Goal: Task Accomplishment & Management: Use online tool/utility

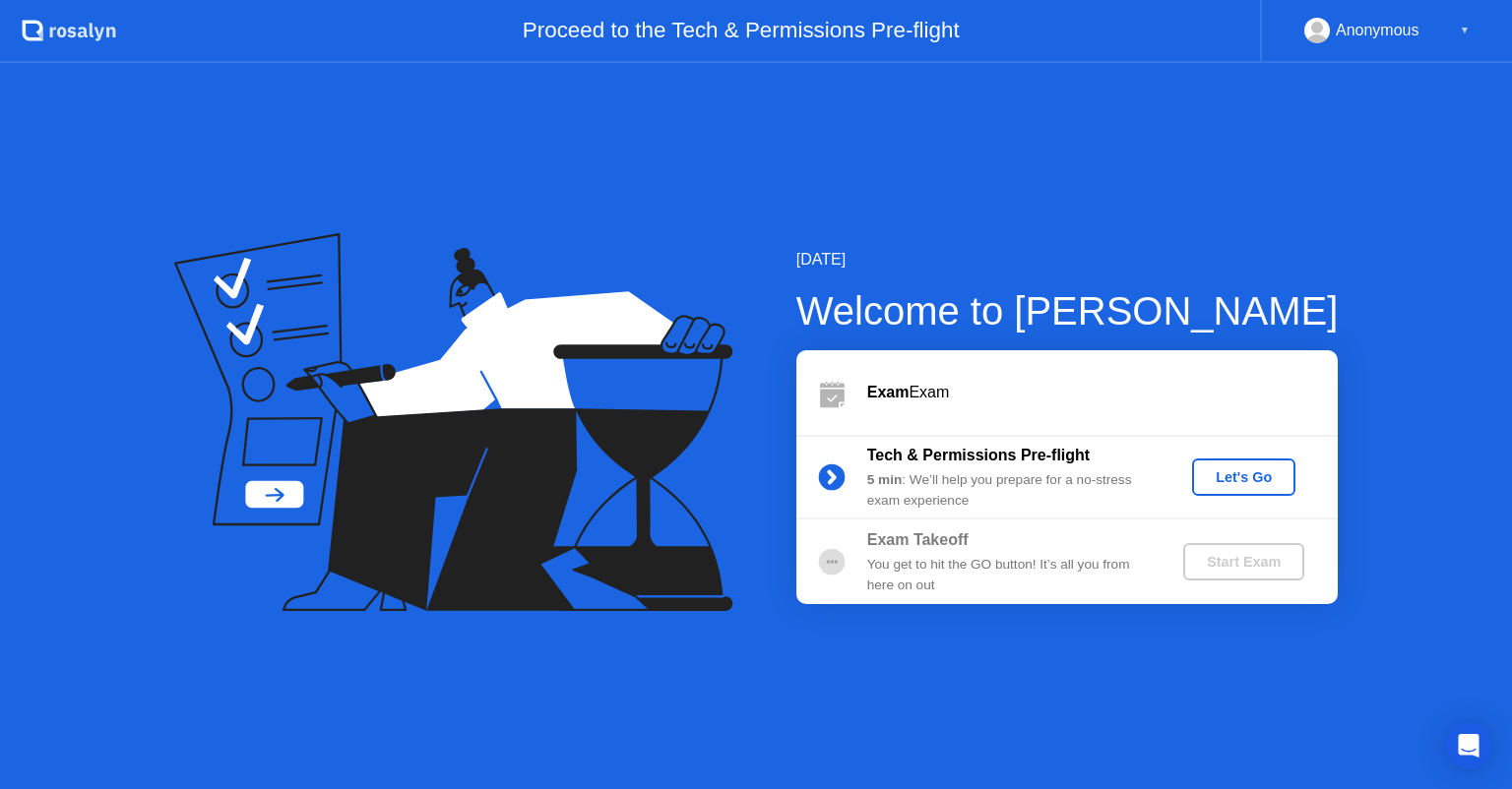
click at [1248, 474] on div "Let's Go" at bounding box center [1244, 477] width 87 height 16
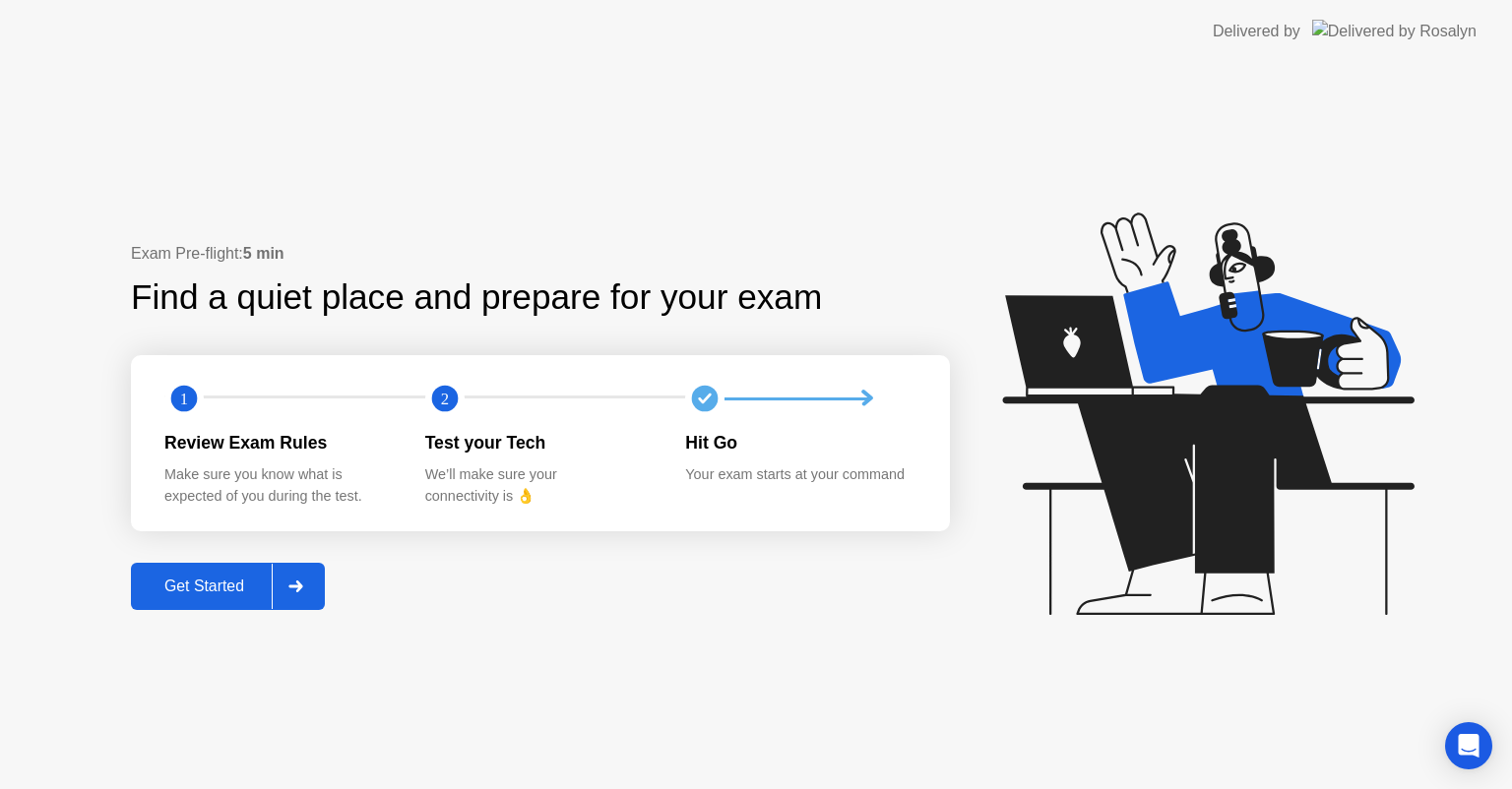
click at [219, 590] on div "Get Started" at bounding box center [205, 586] width 135 height 18
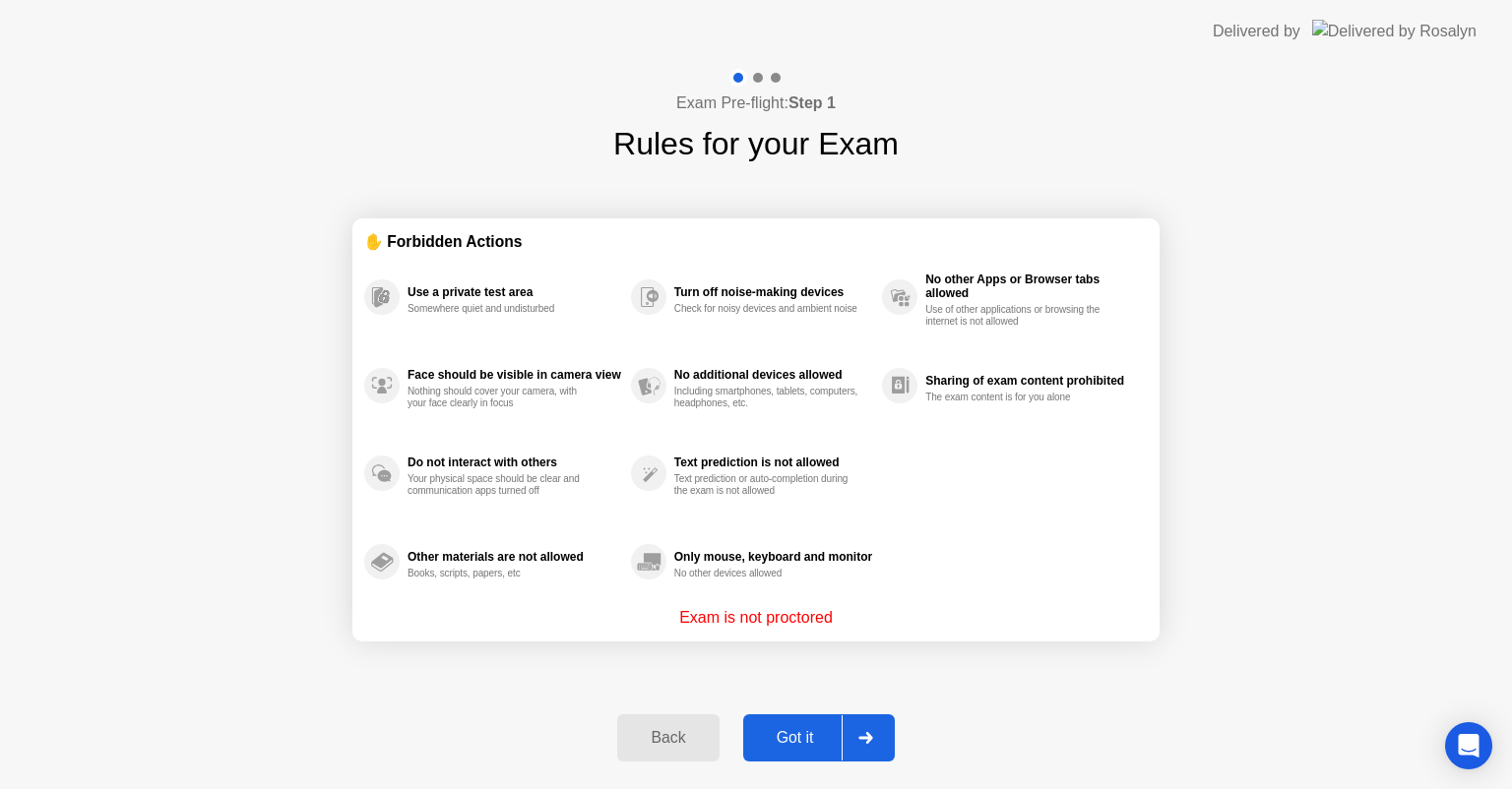
click at [807, 744] on div "Got it" at bounding box center [795, 738] width 92 height 18
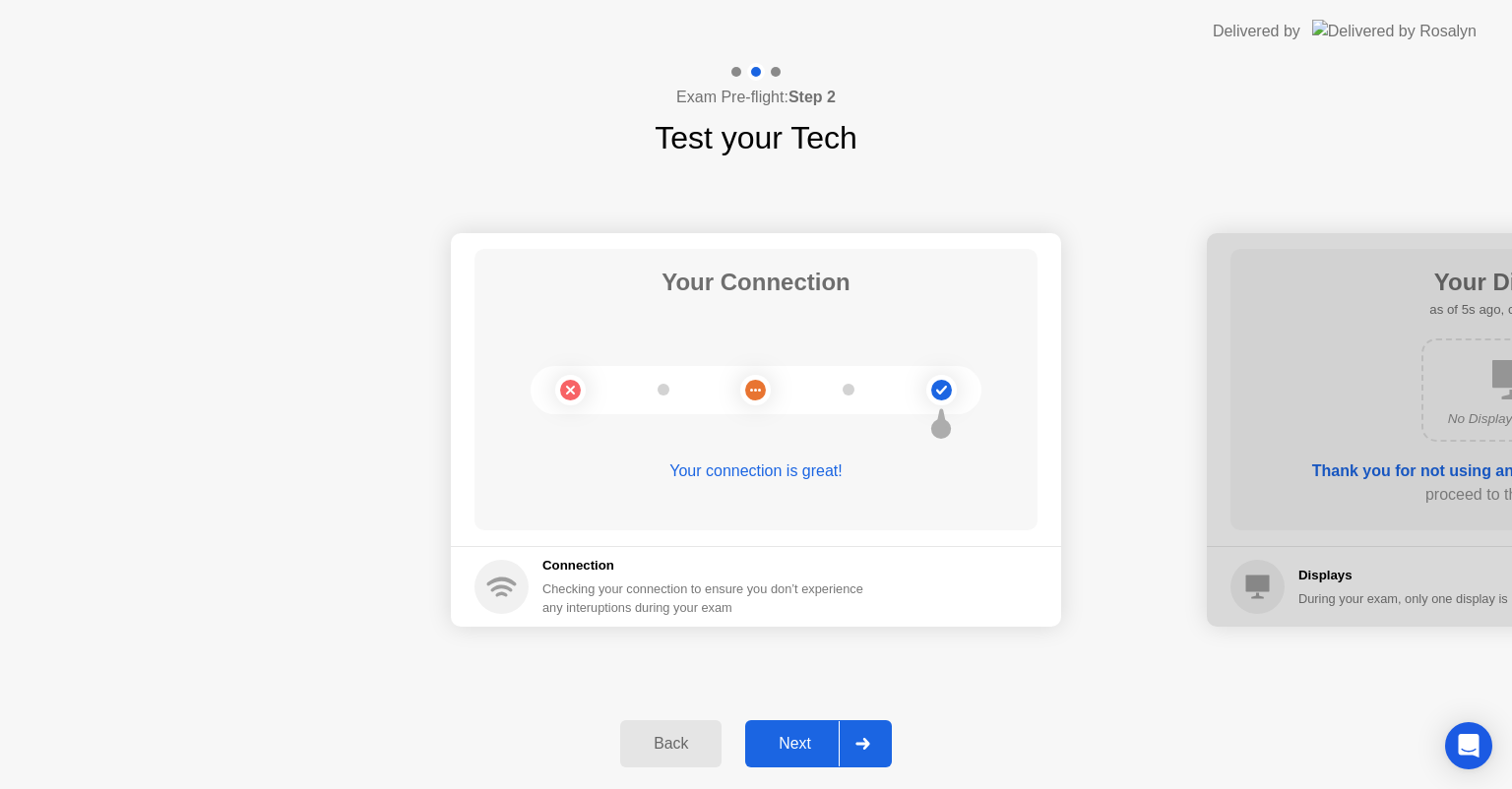
click at [809, 744] on div "Next" at bounding box center [795, 744] width 87 height 18
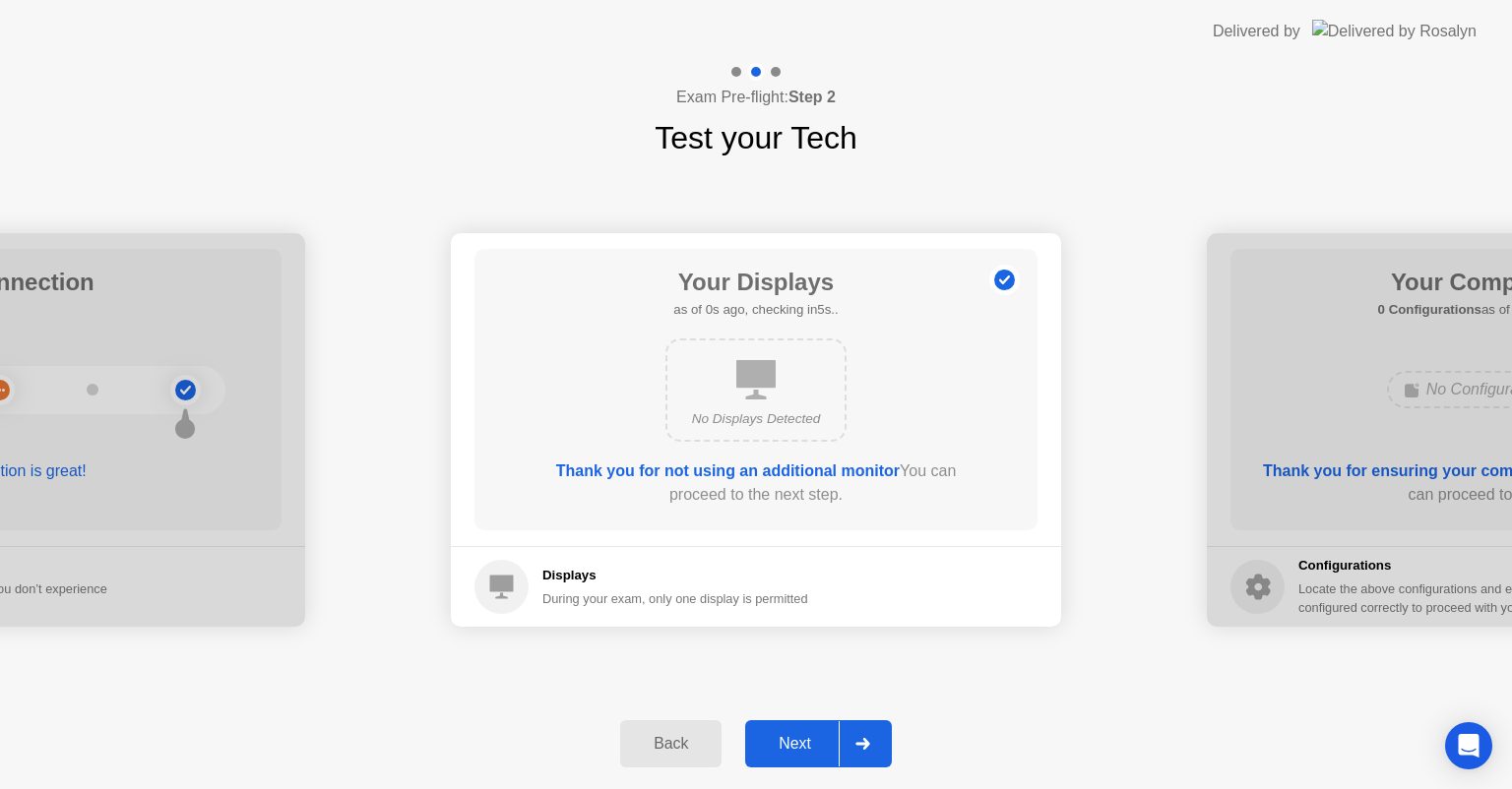
click at [809, 744] on div "Next" at bounding box center [795, 744] width 87 height 18
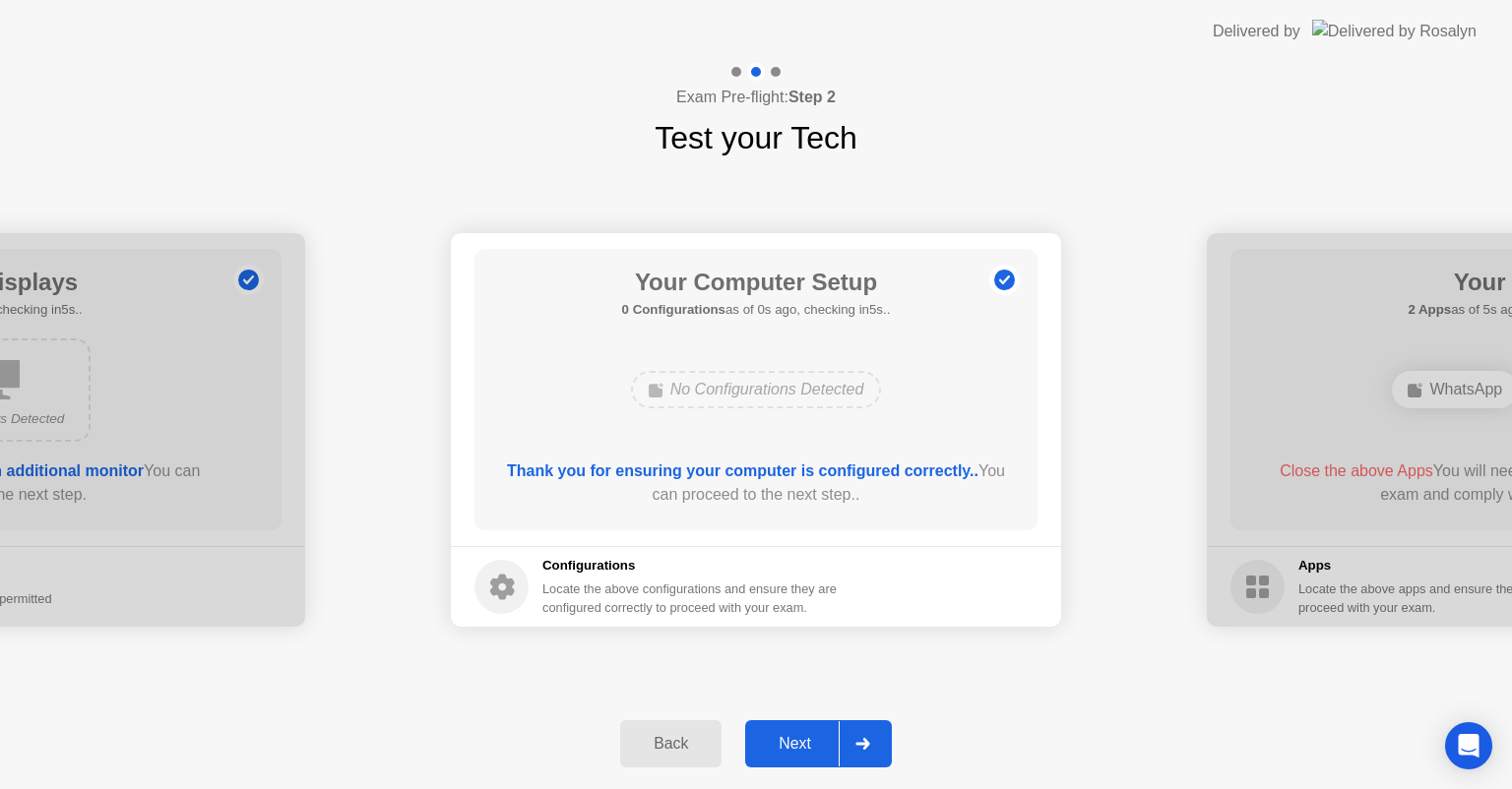
click at [809, 744] on div "Next" at bounding box center [795, 744] width 87 height 18
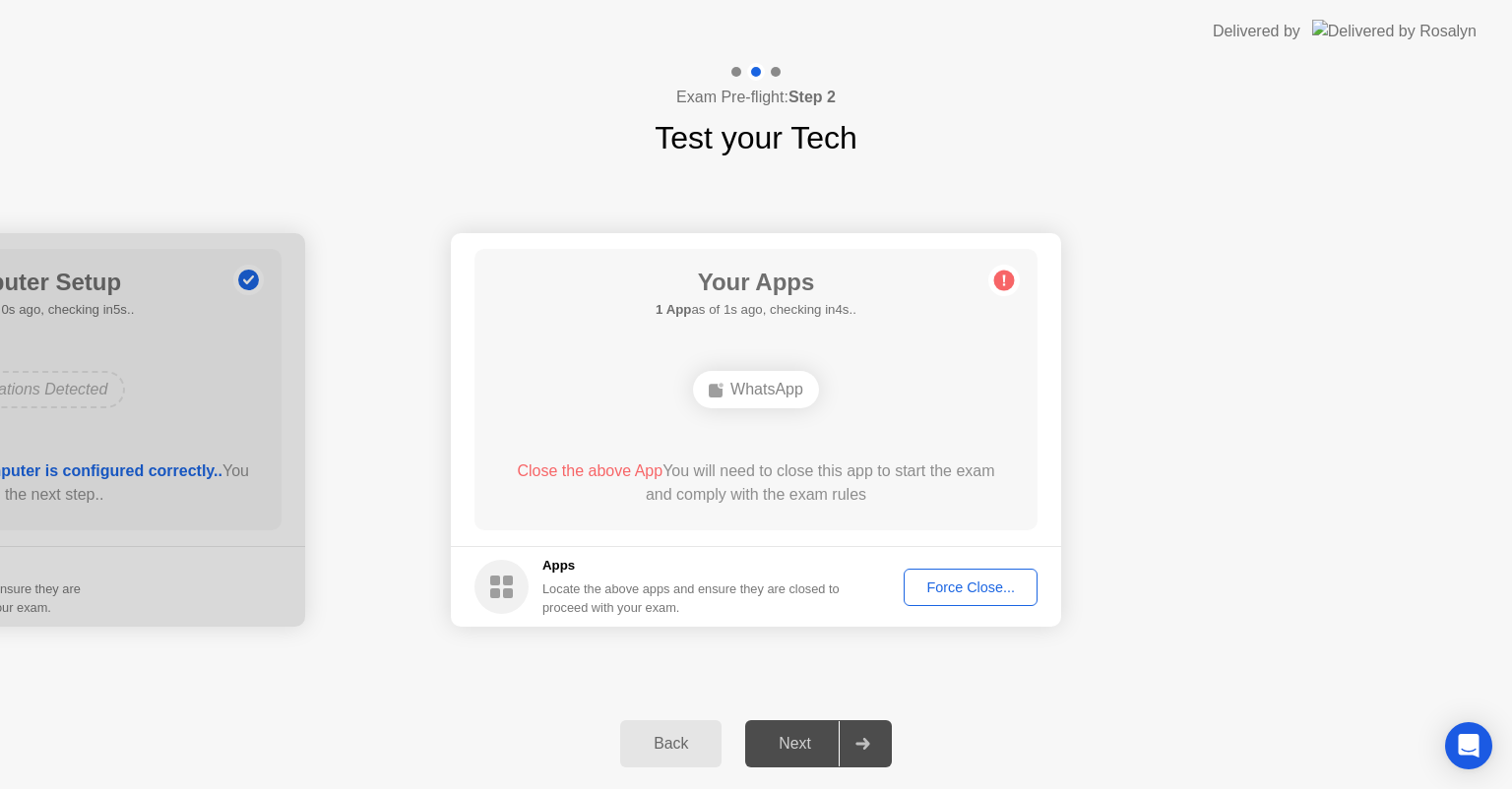
click at [955, 560] on footer "Apps Locate the above apps and ensure they are closed to proceed with your exam…" at bounding box center [756, 586] width 610 height 80
click at [953, 582] on div "Force Close..." at bounding box center [970, 587] width 120 height 16
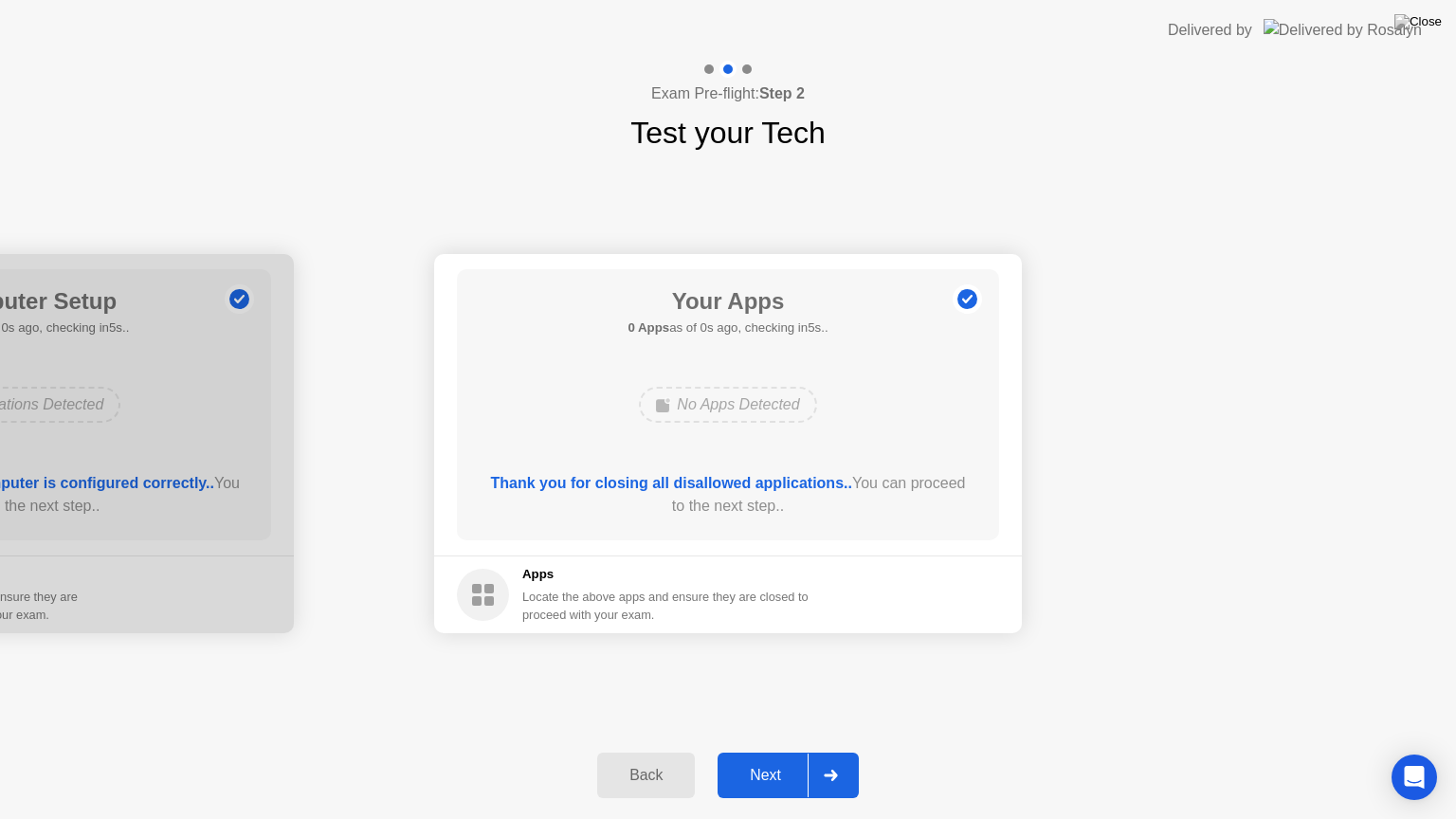
click at [773, 759] on div "Next" at bounding box center [766, 775] width 84 height 17
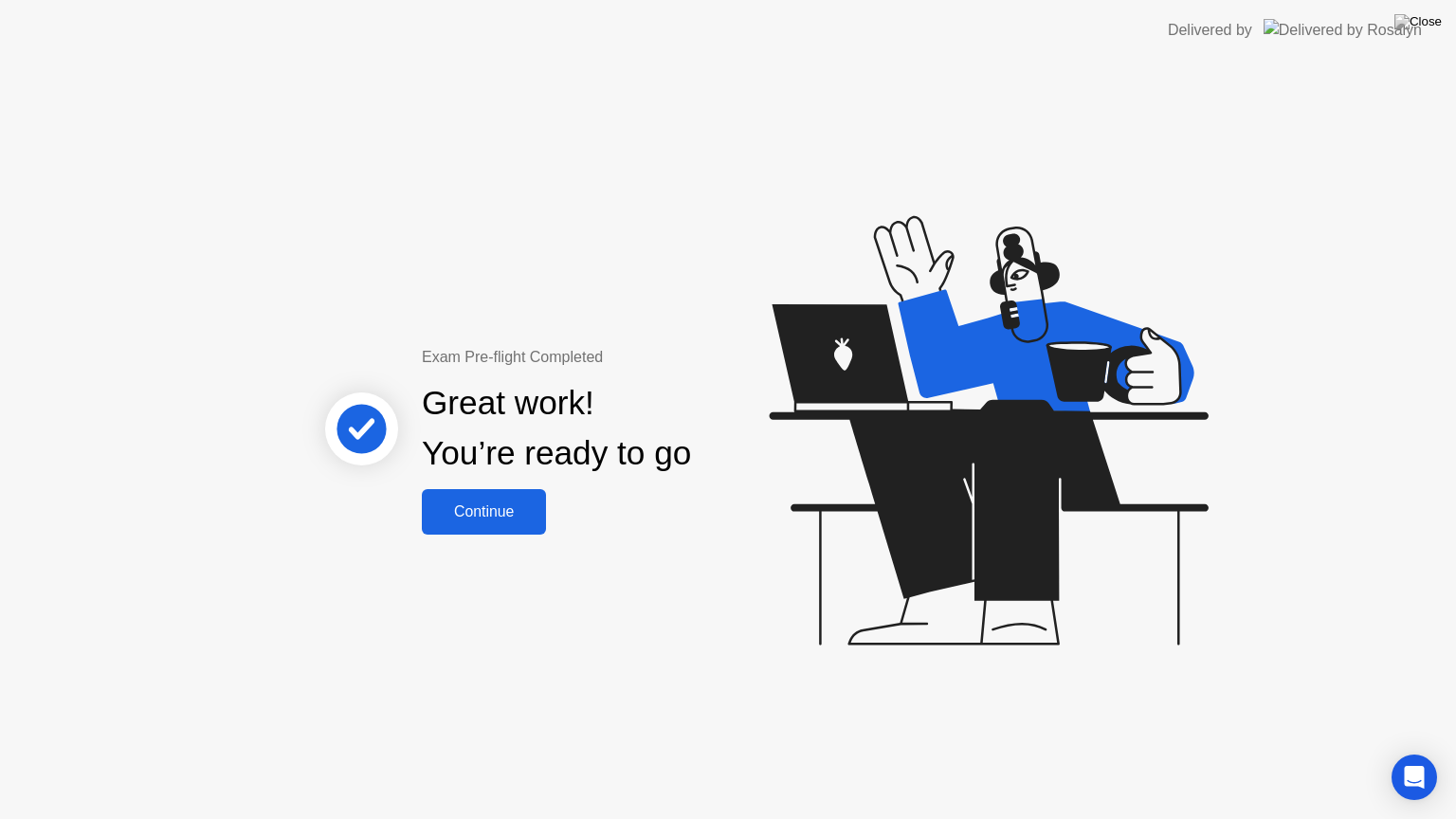
click at [527, 520] on div "Continue" at bounding box center [484, 512] width 113 height 17
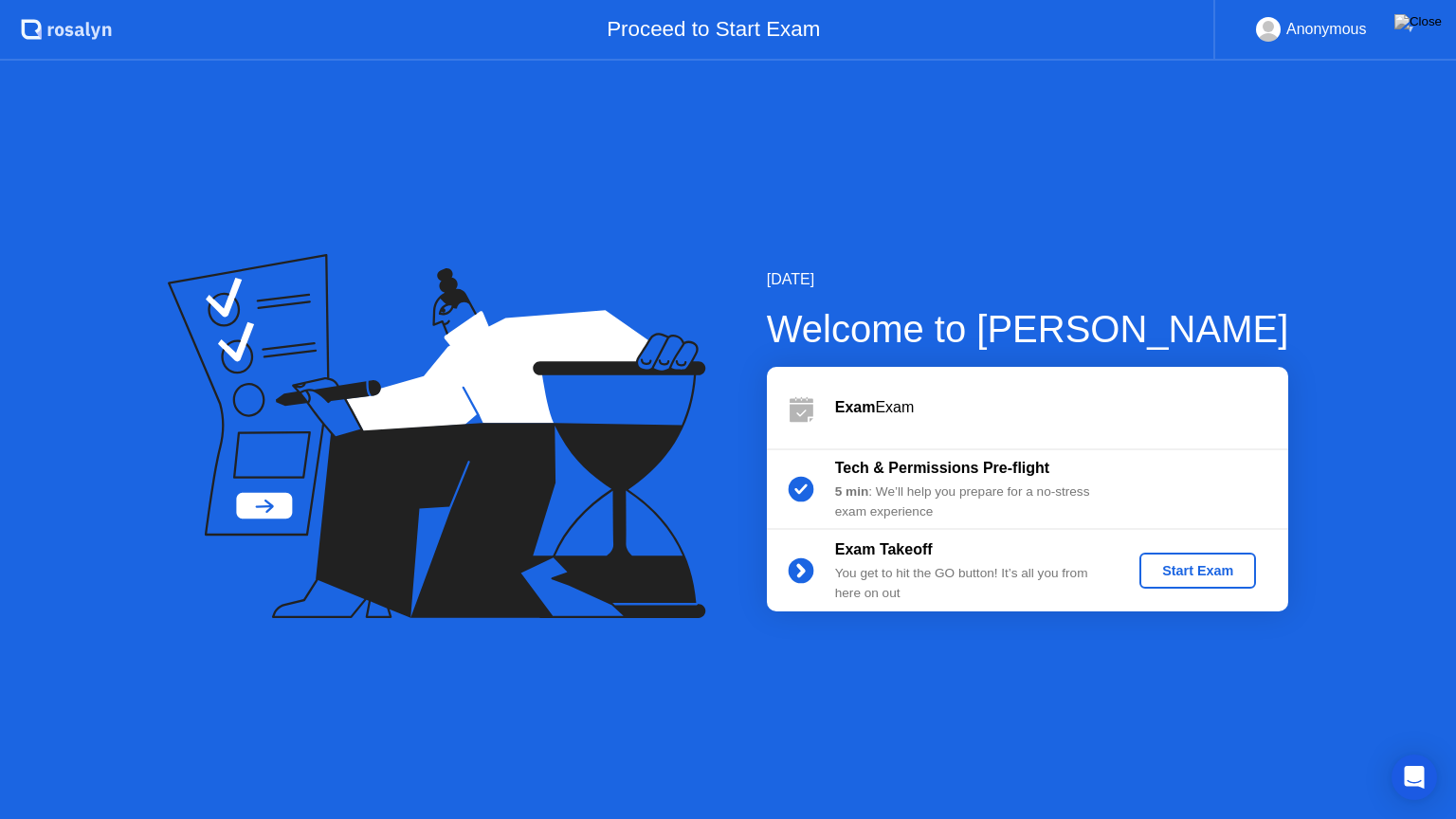
click at [1224, 567] on div "Start Exam" at bounding box center [1198, 570] width 101 height 15
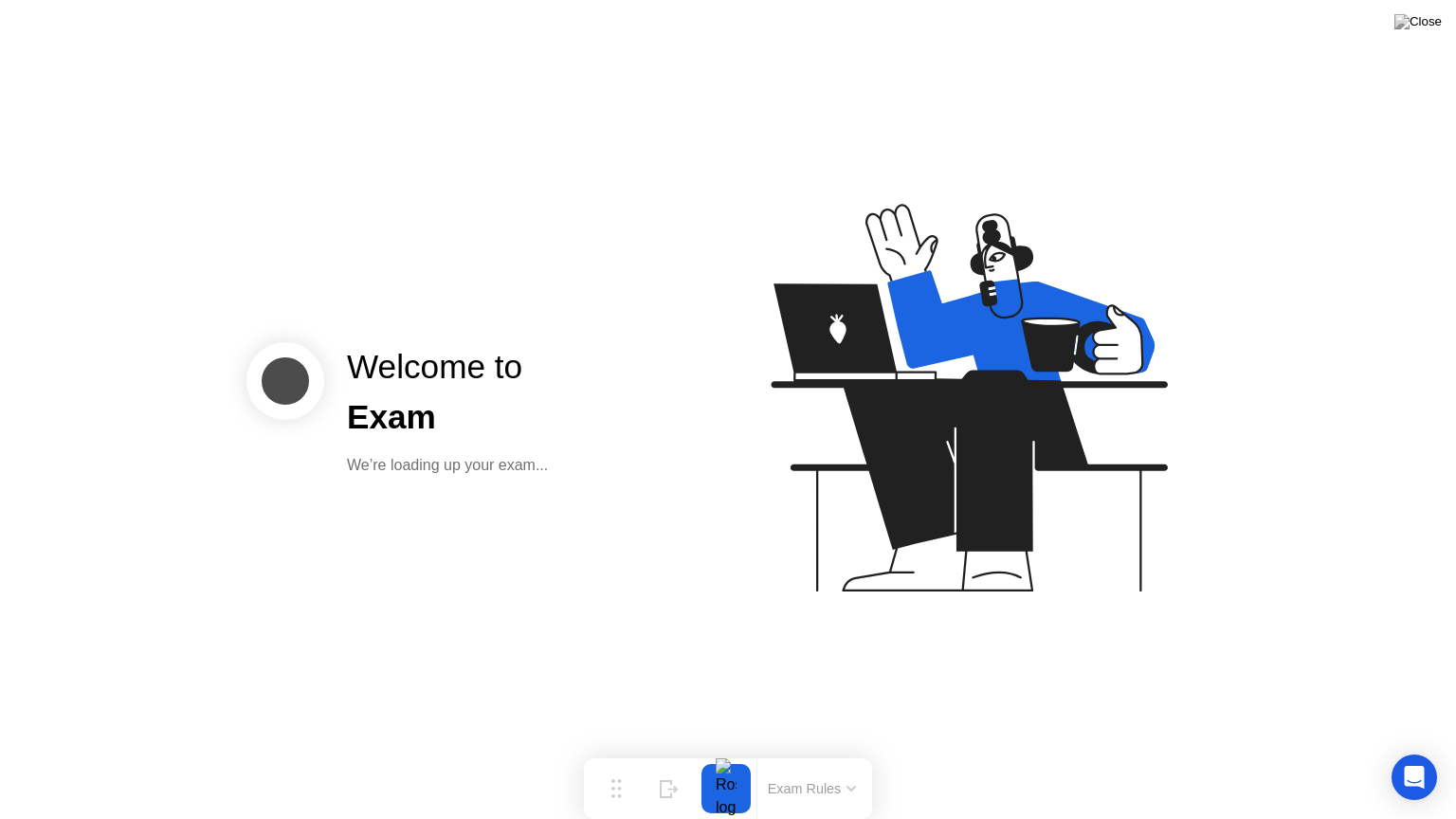
click at [751, 675] on div "Welcome to Exam We’re loading up your exam..." at bounding box center [728, 410] width 1456 height 819
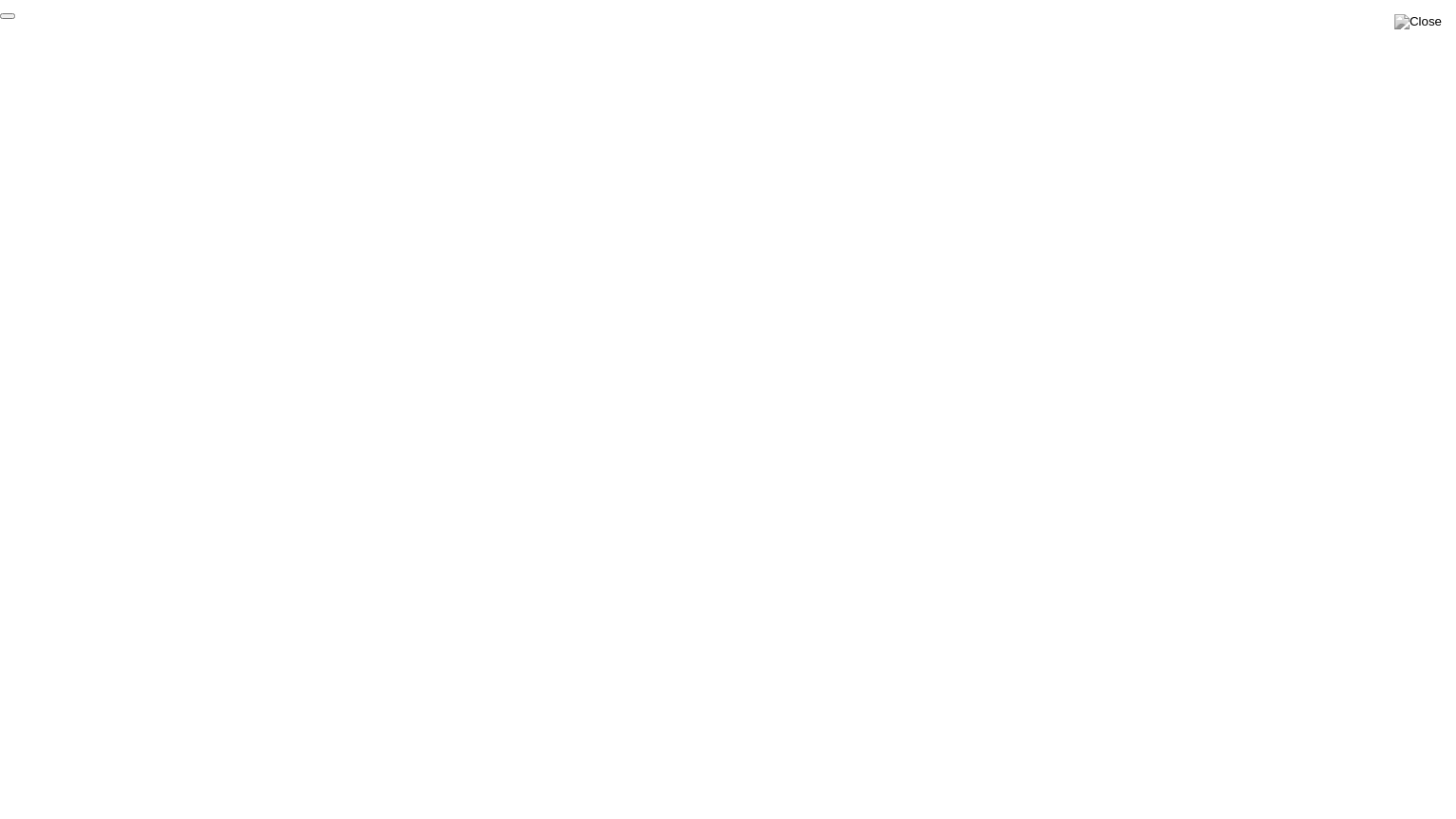
click div "End Proctoring Session"
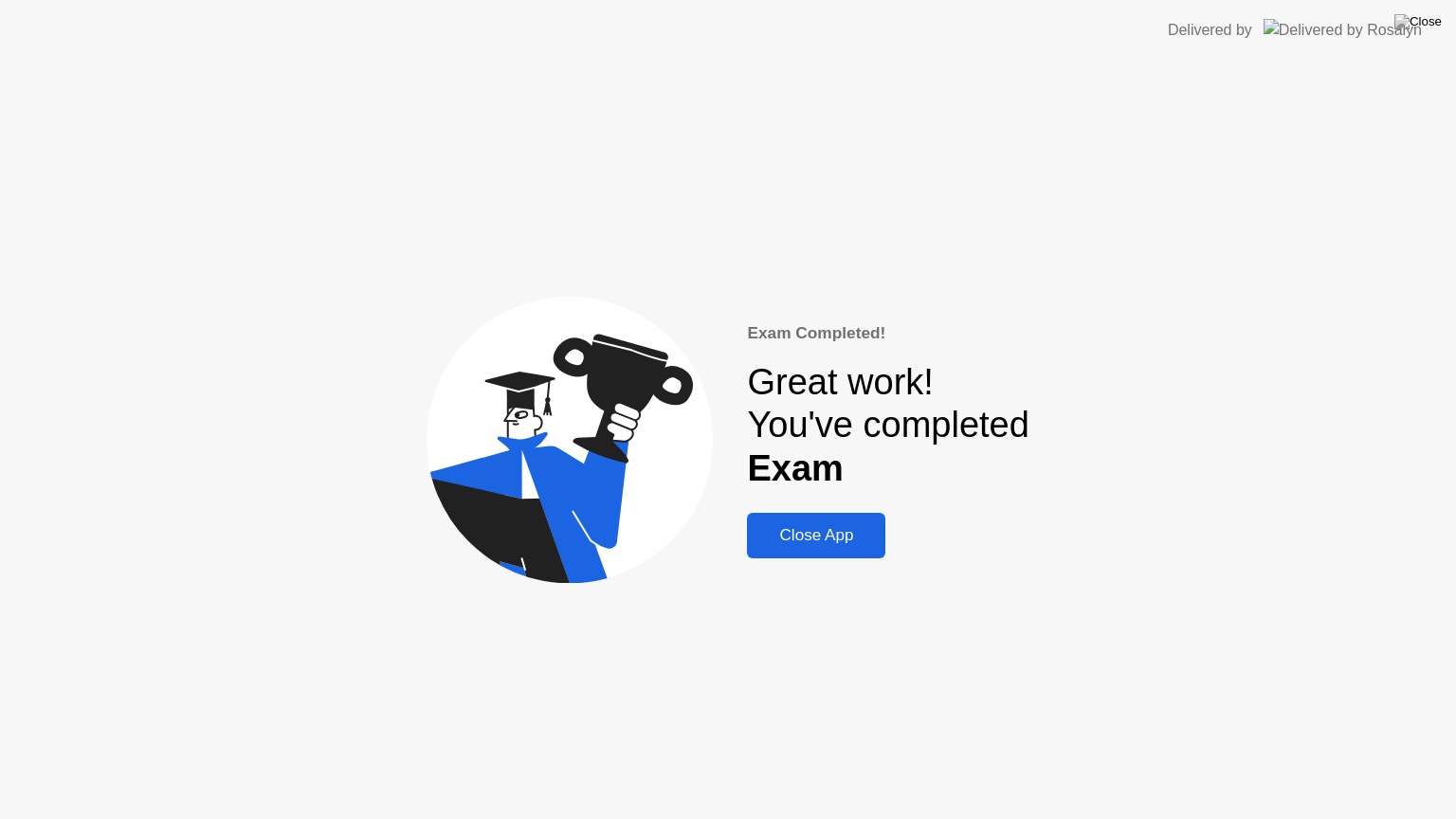
click at [827, 537] on div "Close App" at bounding box center [816, 536] width 127 height 19
